Goal: Find specific page/section: Find specific page/section

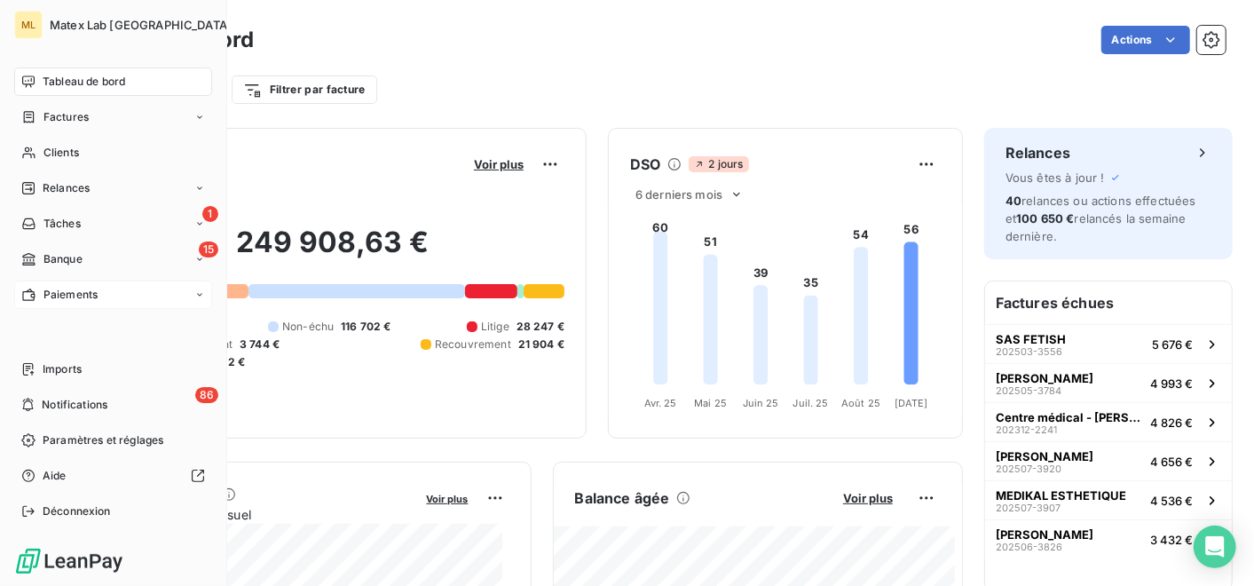
click at [67, 295] on span "Paiements" at bounding box center [70, 295] width 54 height 16
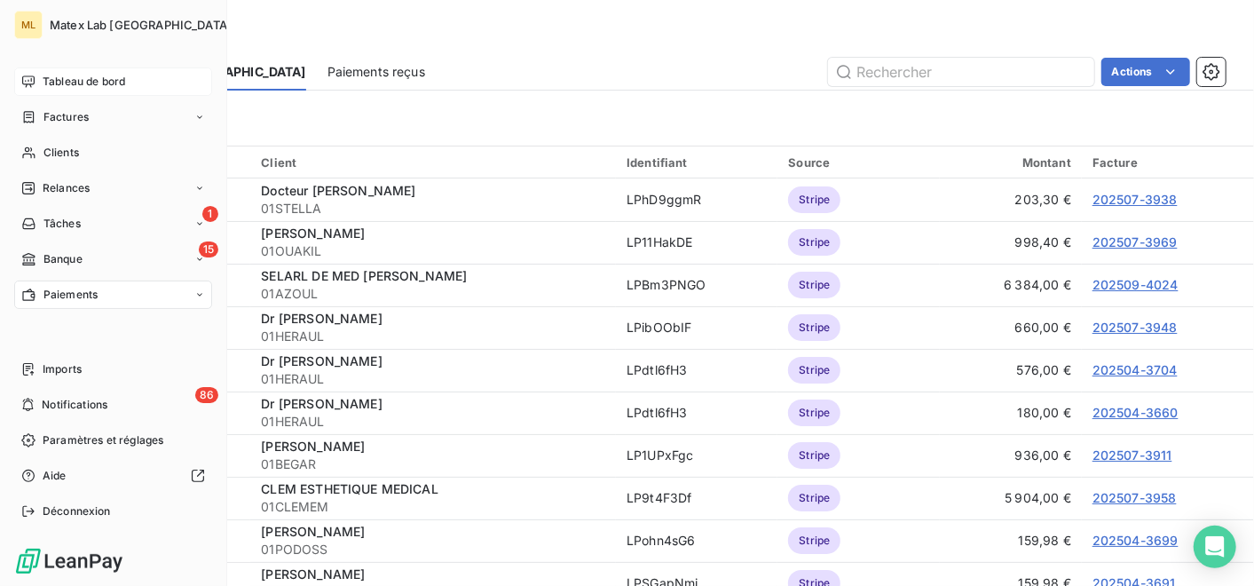
click at [101, 76] on span "Tableau de bord" at bounding box center [84, 82] width 83 height 16
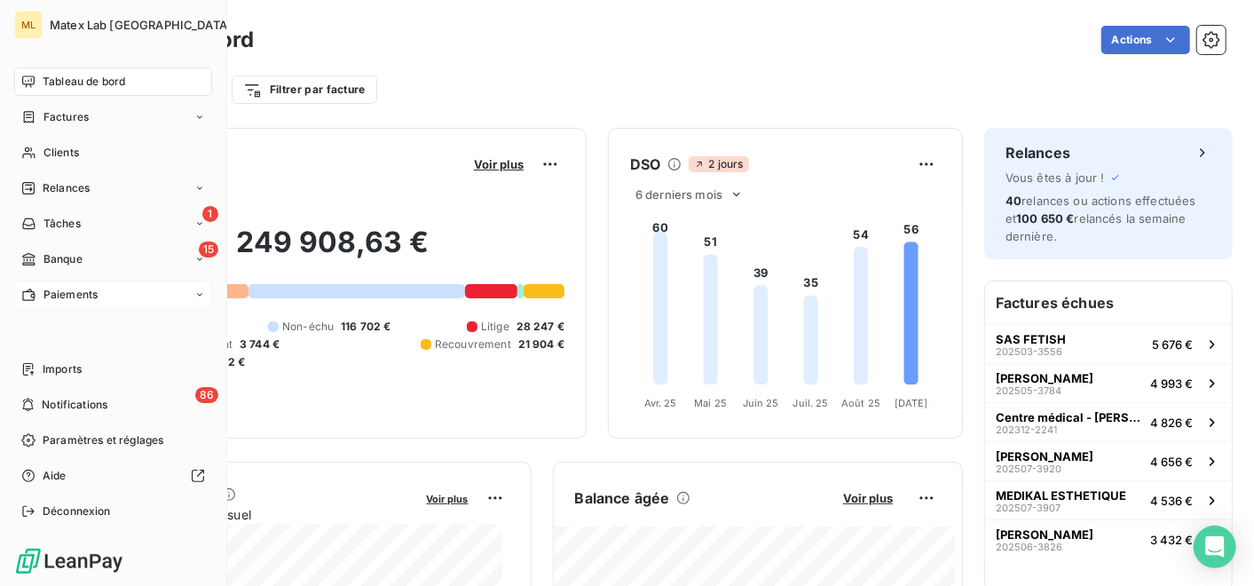
click at [63, 282] on div "Paiements" at bounding box center [113, 294] width 198 height 28
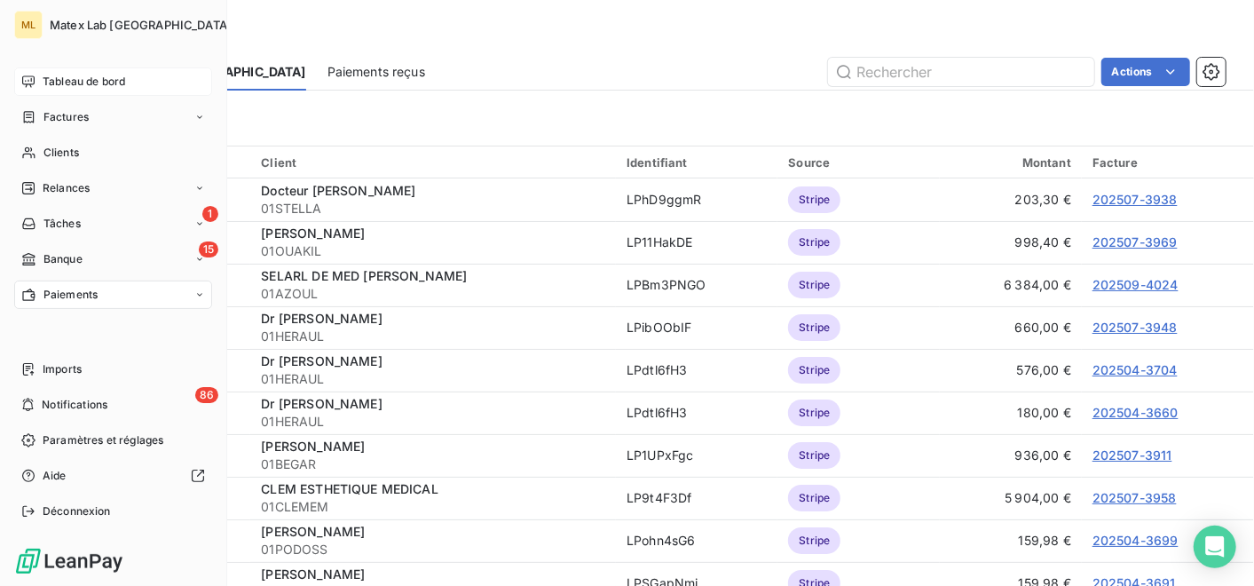
click at [99, 85] on span "Tableau de bord" at bounding box center [84, 82] width 83 height 16
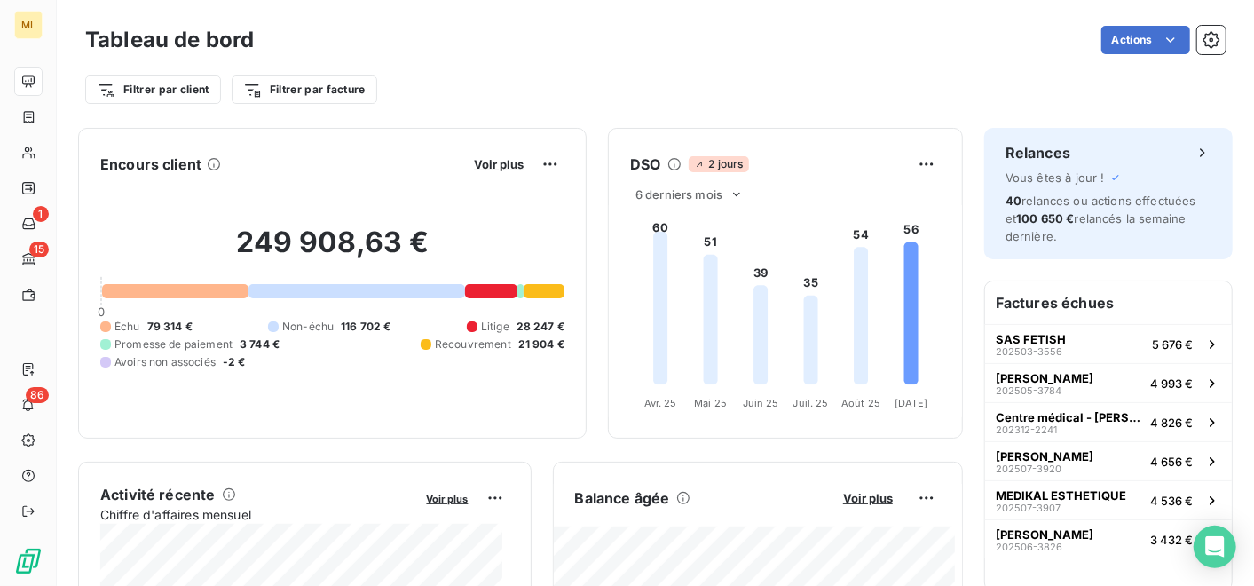
click at [601, 65] on div "Filtrer par client Filtrer par facture" at bounding box center [655, 83] width 1140 height 48
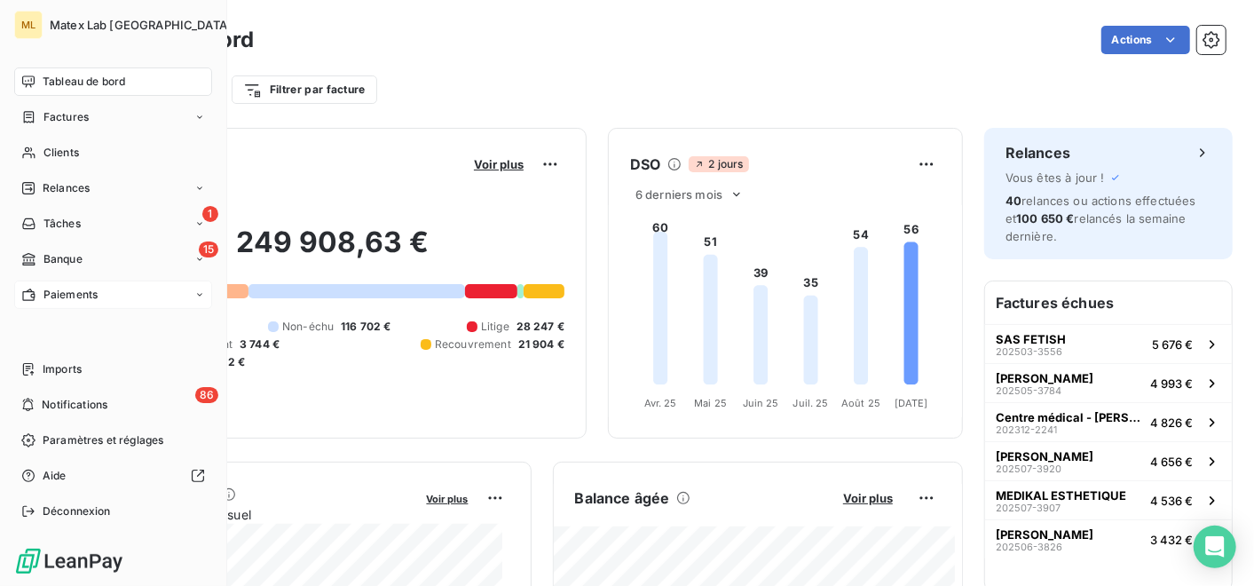
click at [62, 296] on span "Paiements" at bounding box center [70, 295] width 54 height 16
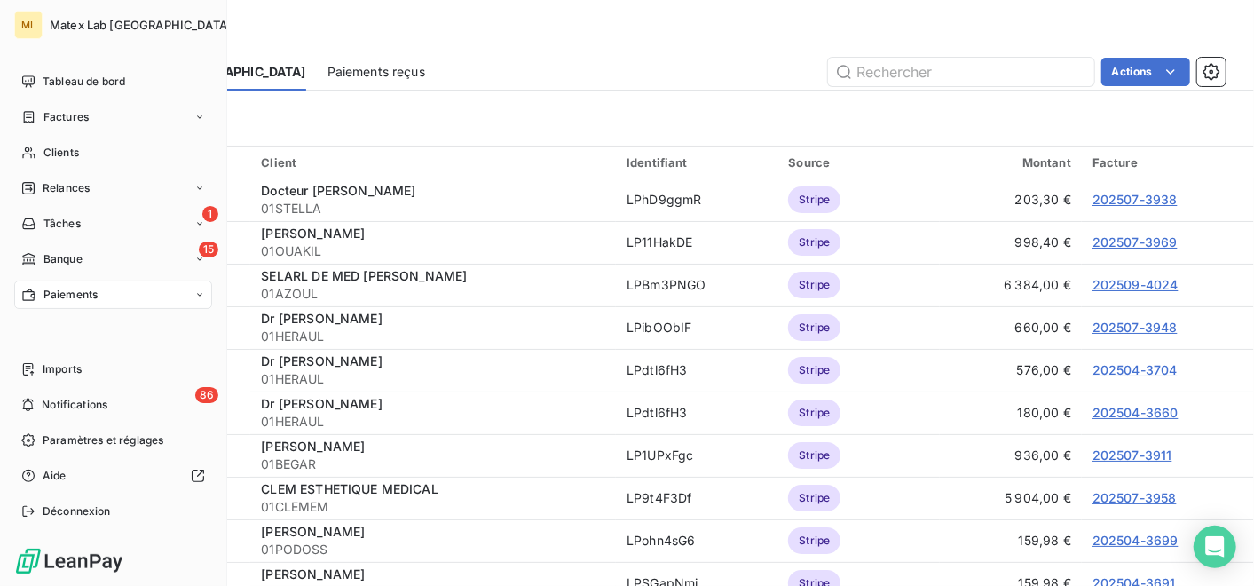
click at [59, 285] on div "Paiements" at bounding box center [113, 294] width 198 height 28
